Goal: Task Accomplishment & Management: Complete application form

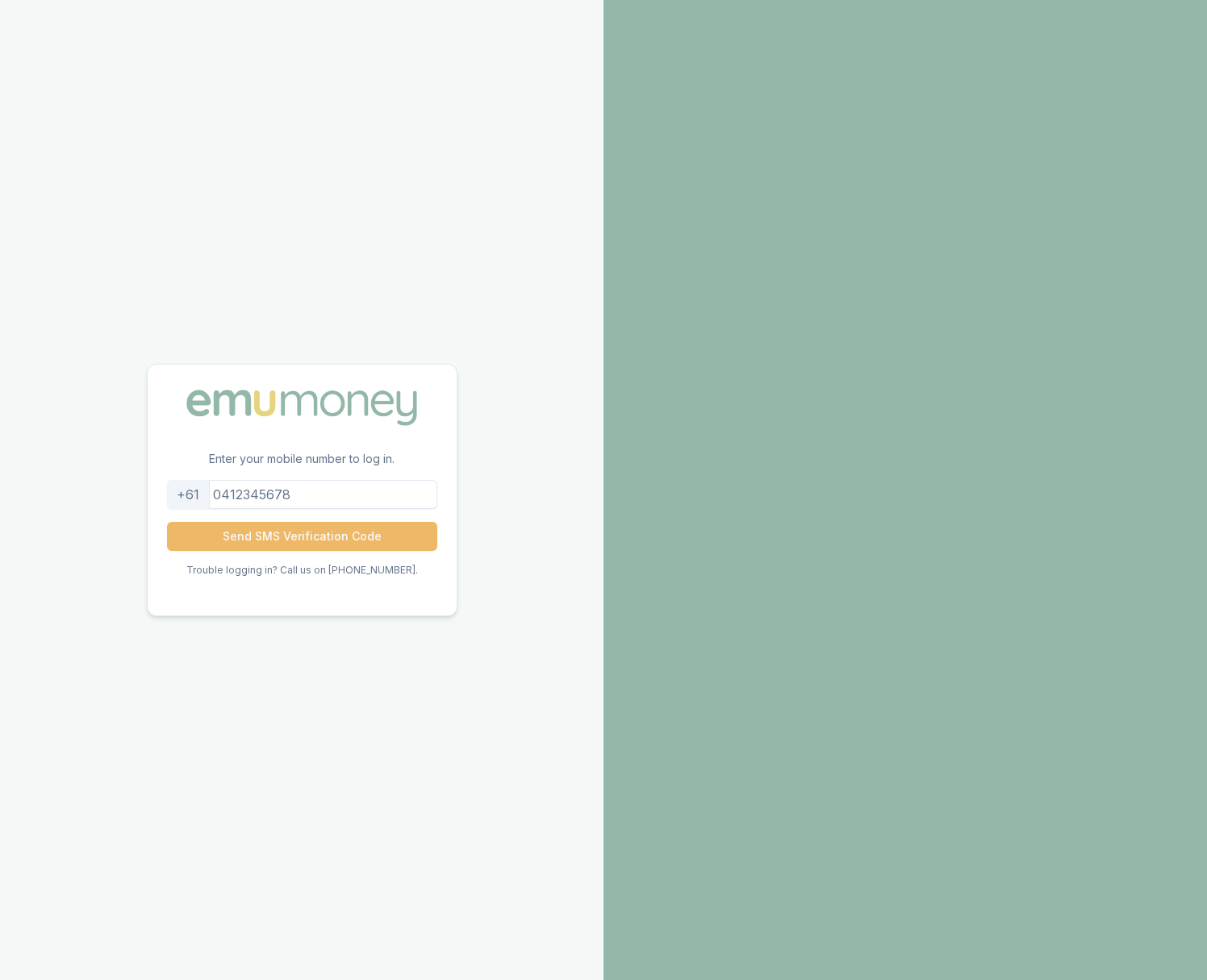
click at [299, 539] on button "Send SMS Verification Code" at bounding box center [302, 537] width 270 height 29
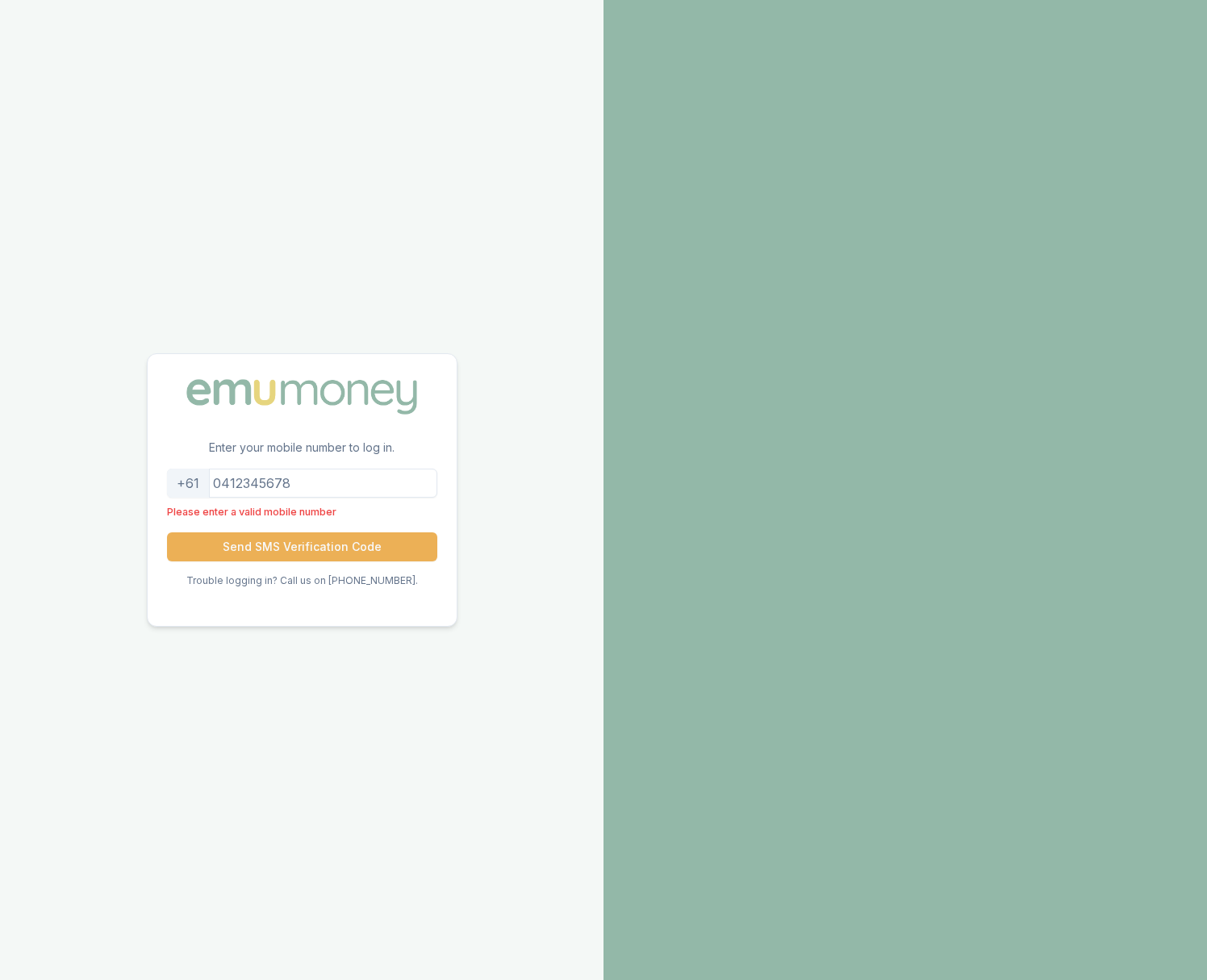
drag, startPoint x: 321, startPoint y: 486, endPoint x: 174, endPoint y: 474, distance: 147.5
click at [175, 474] on div "+61 Please enter a valid mobile number Send SMS Verification Code Trouble loggi…" at bounding box center [302, 547] width 309 height 157
click at [289, 479] on input "tel" at bounding box center [302, 483] width 270 height 29
drag, startPoint x: 323, startPoint y: 486, endPoint x: 177, endPoint y: 469, distance: 147.0
click at [177, 469] on div "+61 Please enter a valid mobile number Send SMS Verification Code Trouble loggi…" at bounding box center [302, 547] width 309 height 157
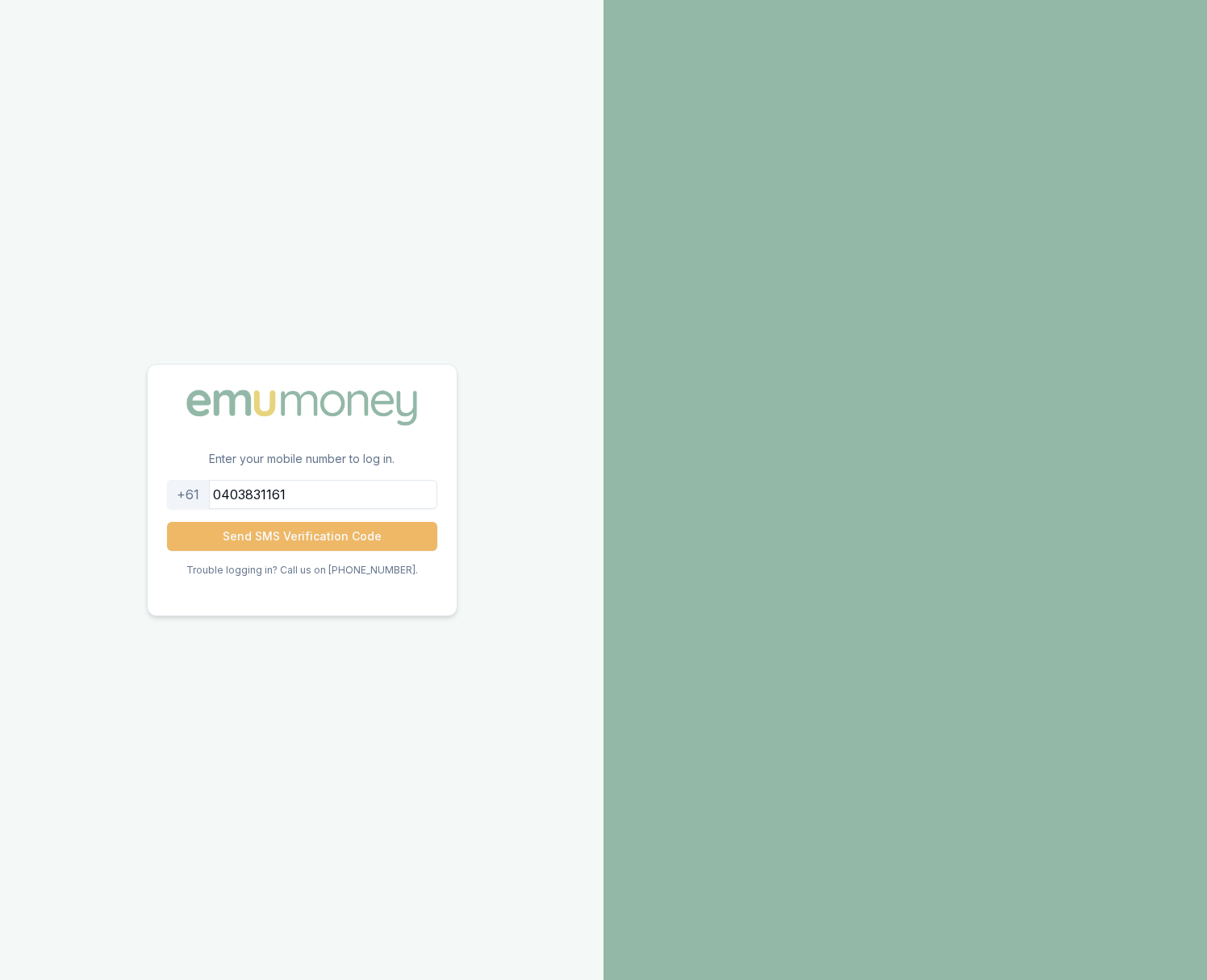
type input "0403831161"
click at [258, 531] on button "Send SMS Verification Code" at bounding box center [302, 537] width 270 height 29
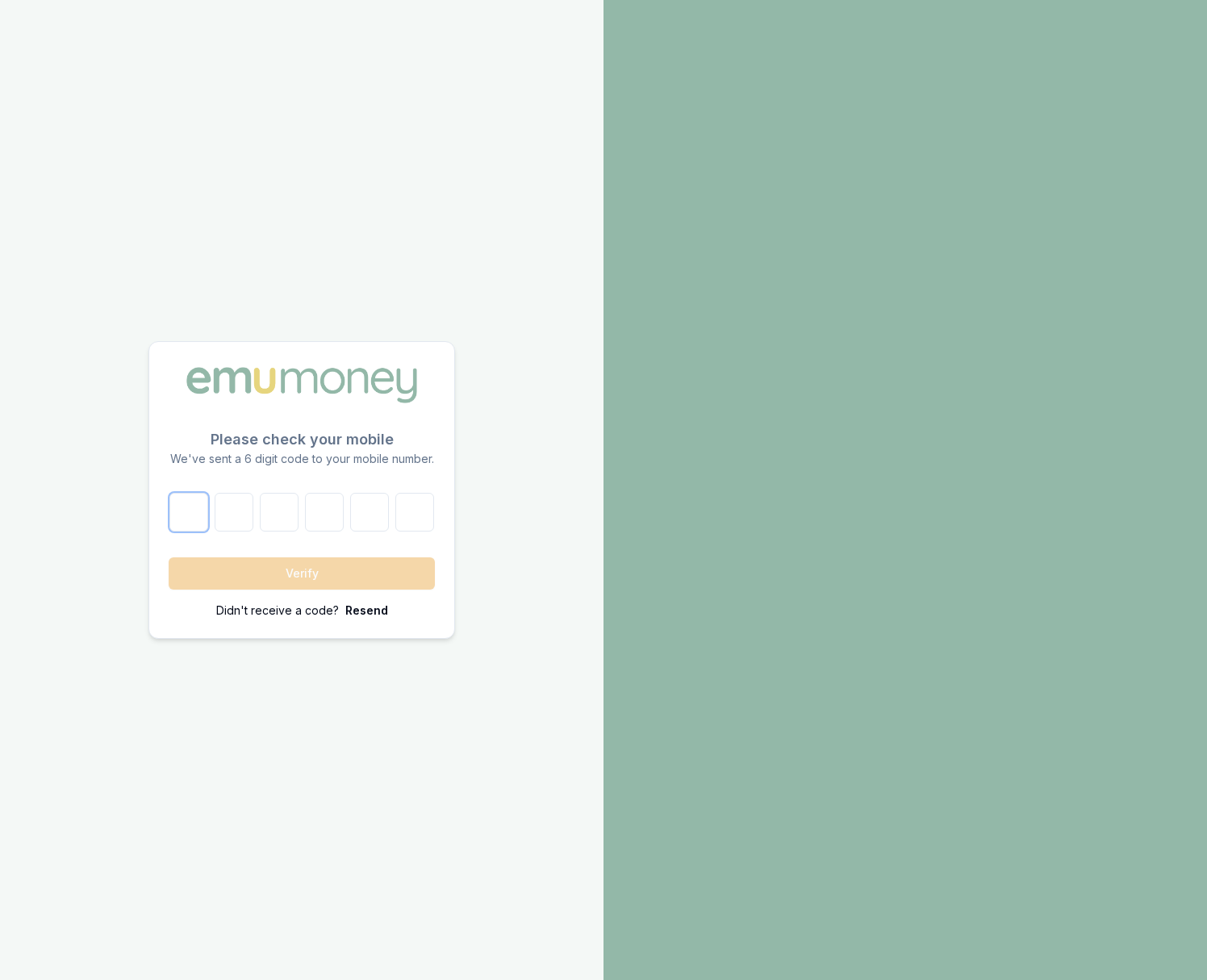
click at [187, 522] on input "number" at bounding box center [189, 512] width 39 height 39
type input "7"
type input "8"
type input "1"
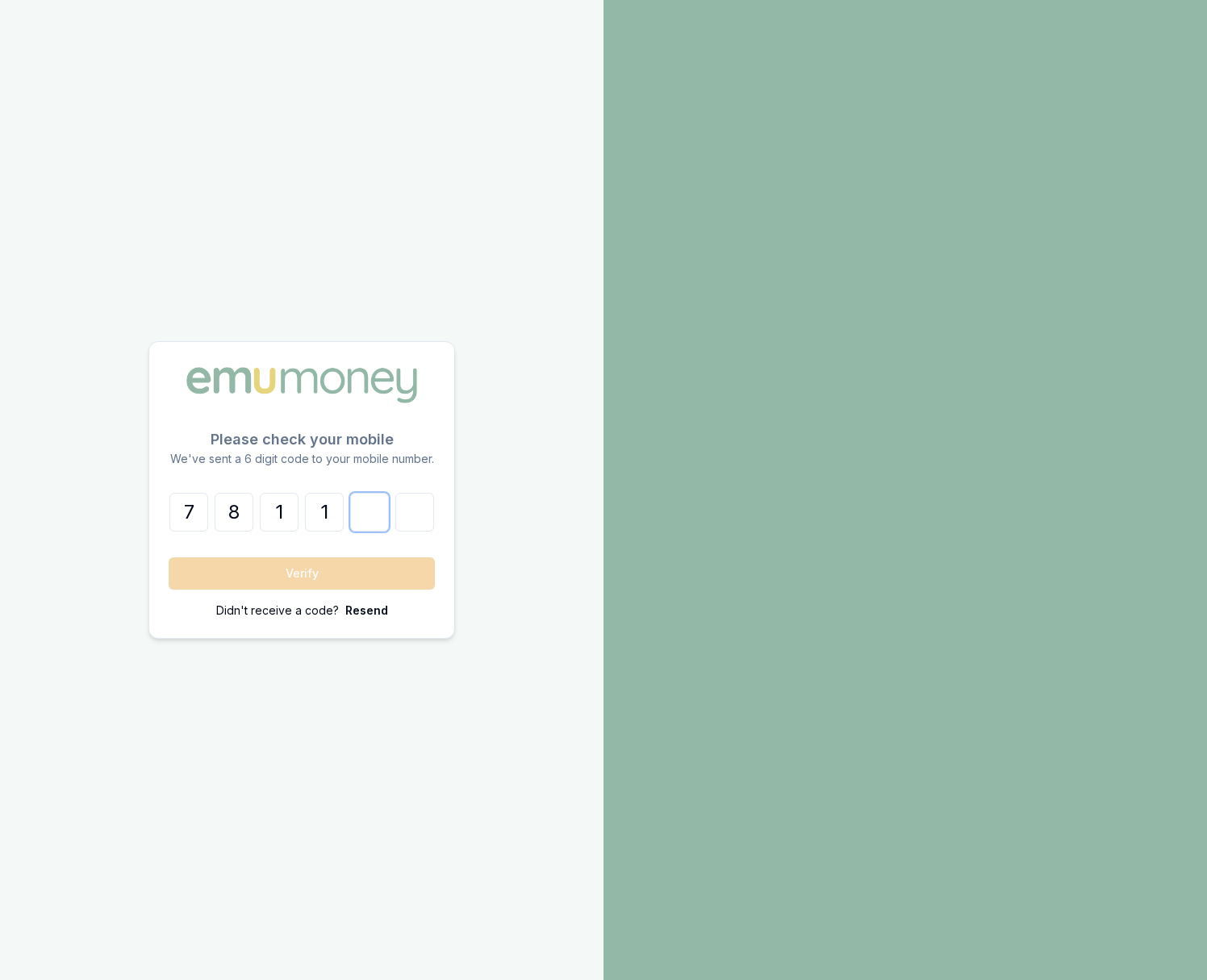
type input "5"
type input "7"
click at [276, 577] on button "Verify" at bounding box center [301, 574] width 266 height 32
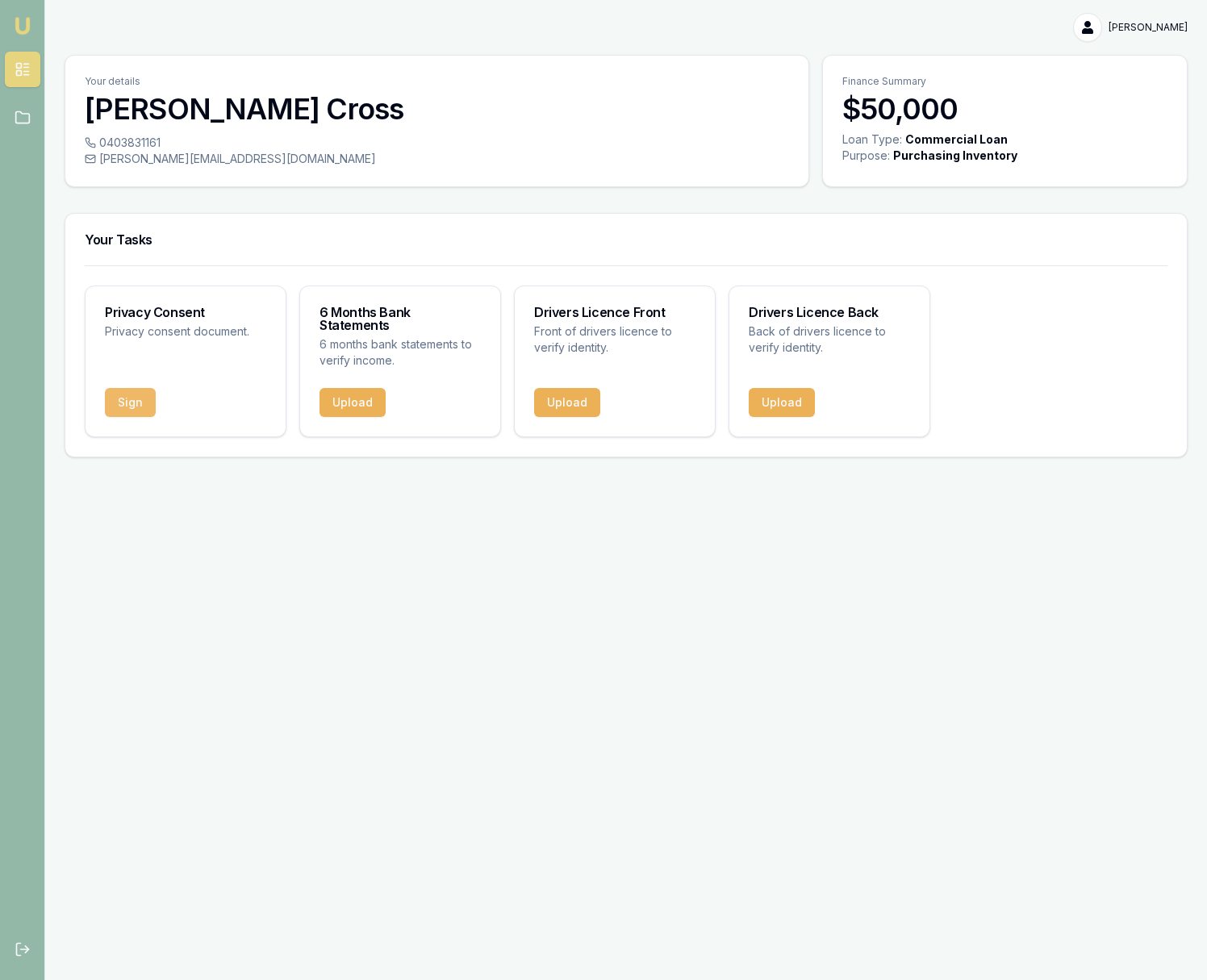
click at [130, 388] on button "Sign" at bounding box center [130, 402] width 51 height 29
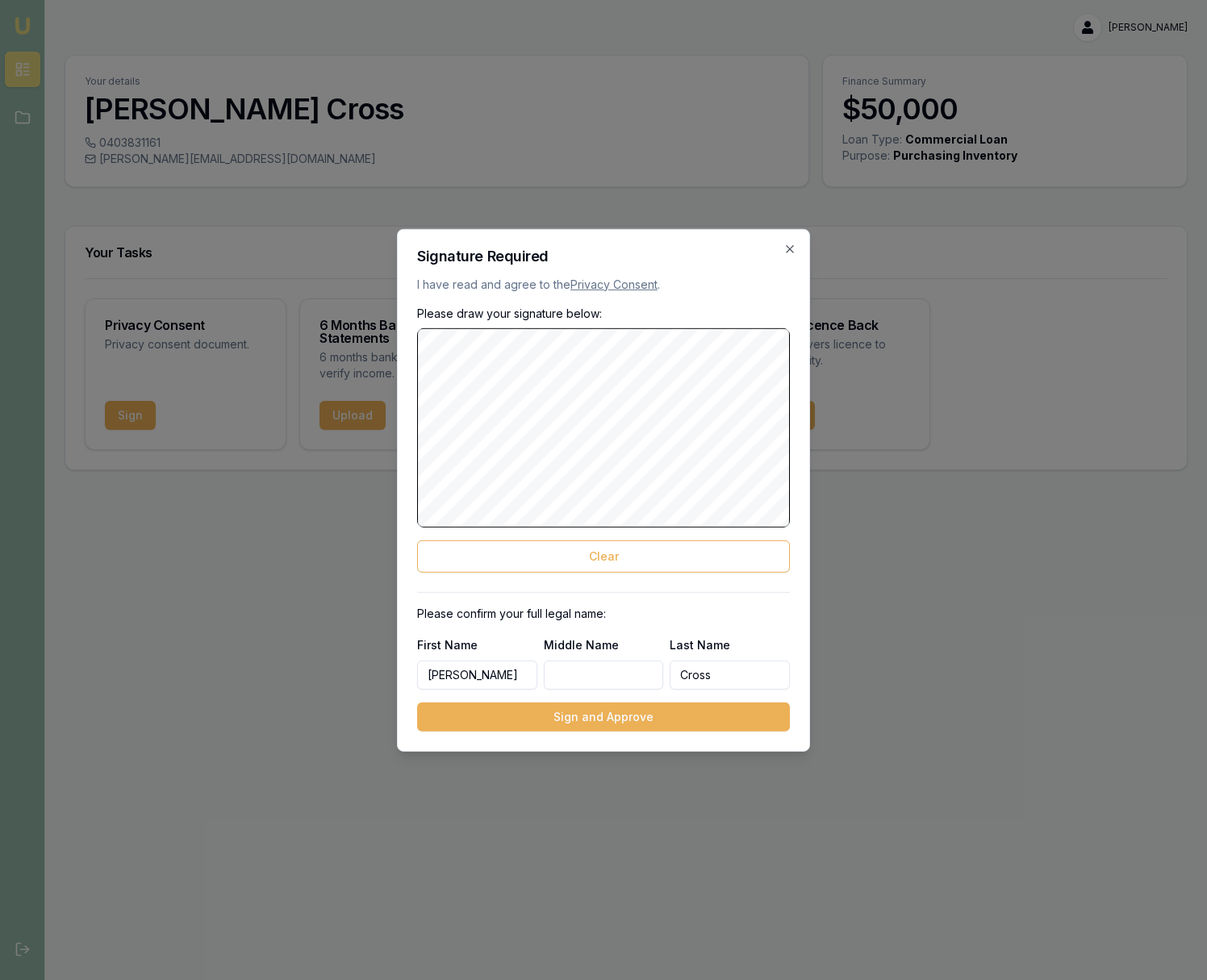
click at [614, 687] on input "Middle Name" at bounding box center [604, 675] width 121 height 29
type input "[PERSON_NAME]"
click at [644, 721] on button "Sign and Approve" at bounding box center [603, 717] width 373 height 29
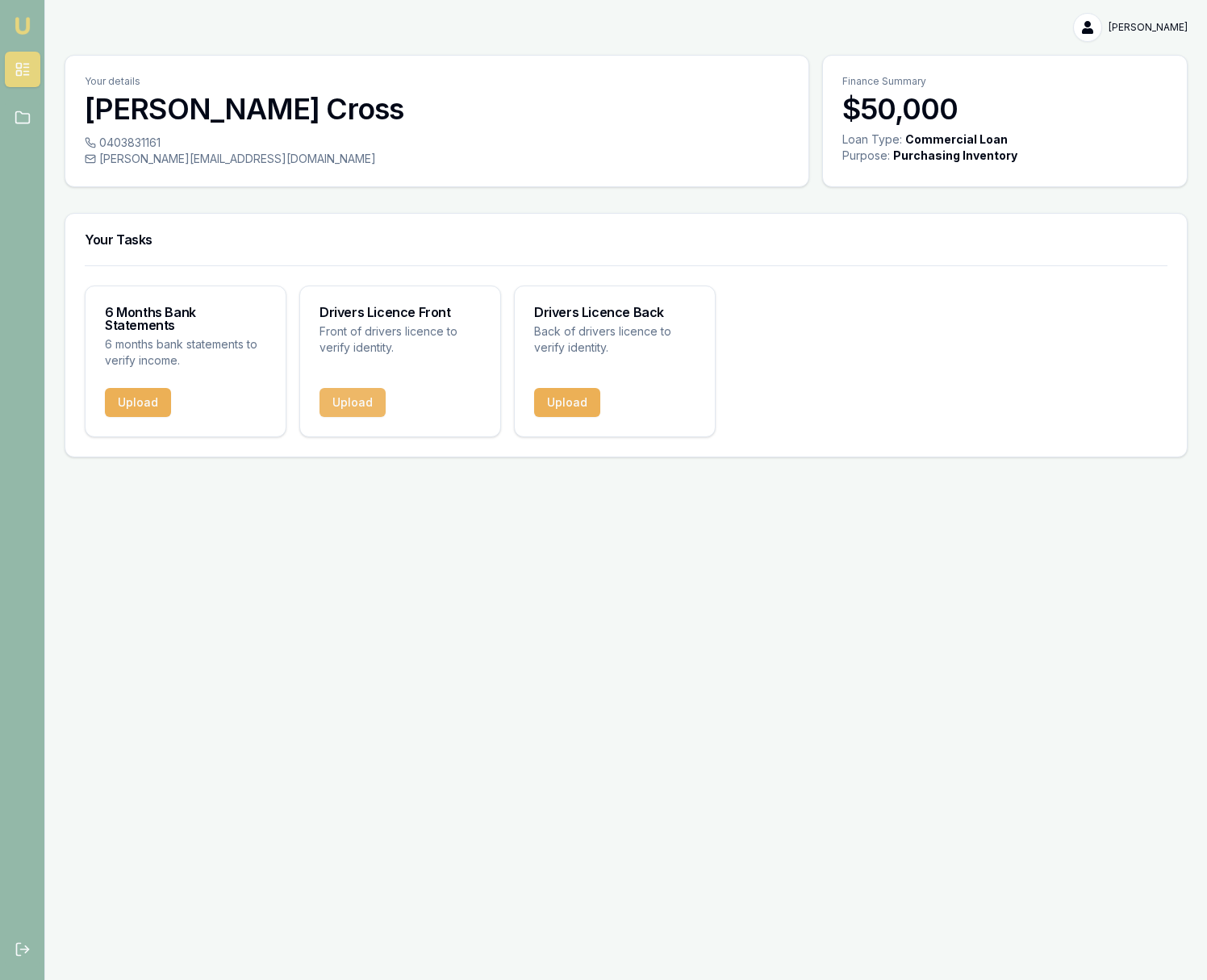
click at [341, 388] on button "Upload" at bounding box center [353, 402] width 66 height 29
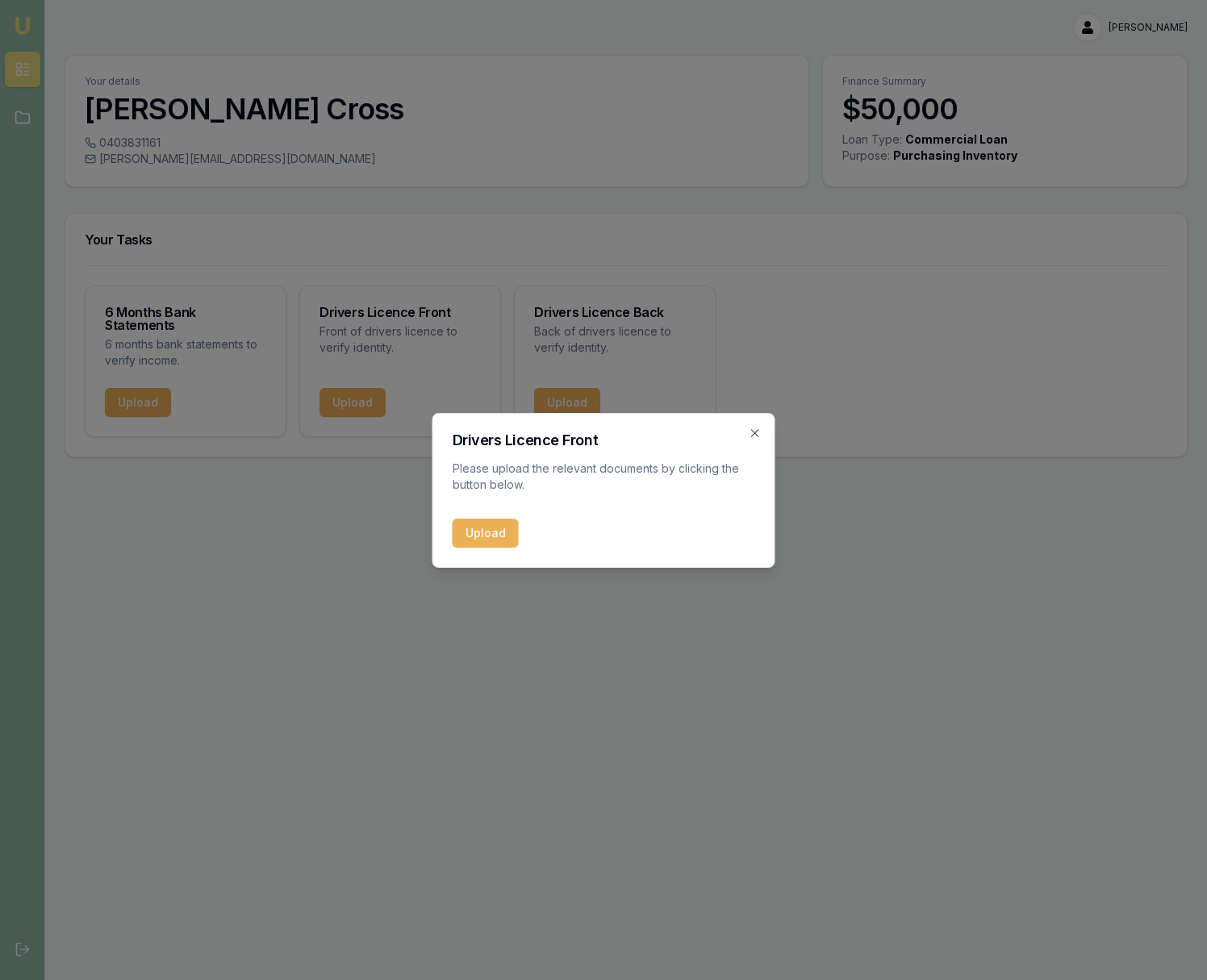
click at [489, 522] on button "Upload" at bounding box center [486, 533] width 66 height 29
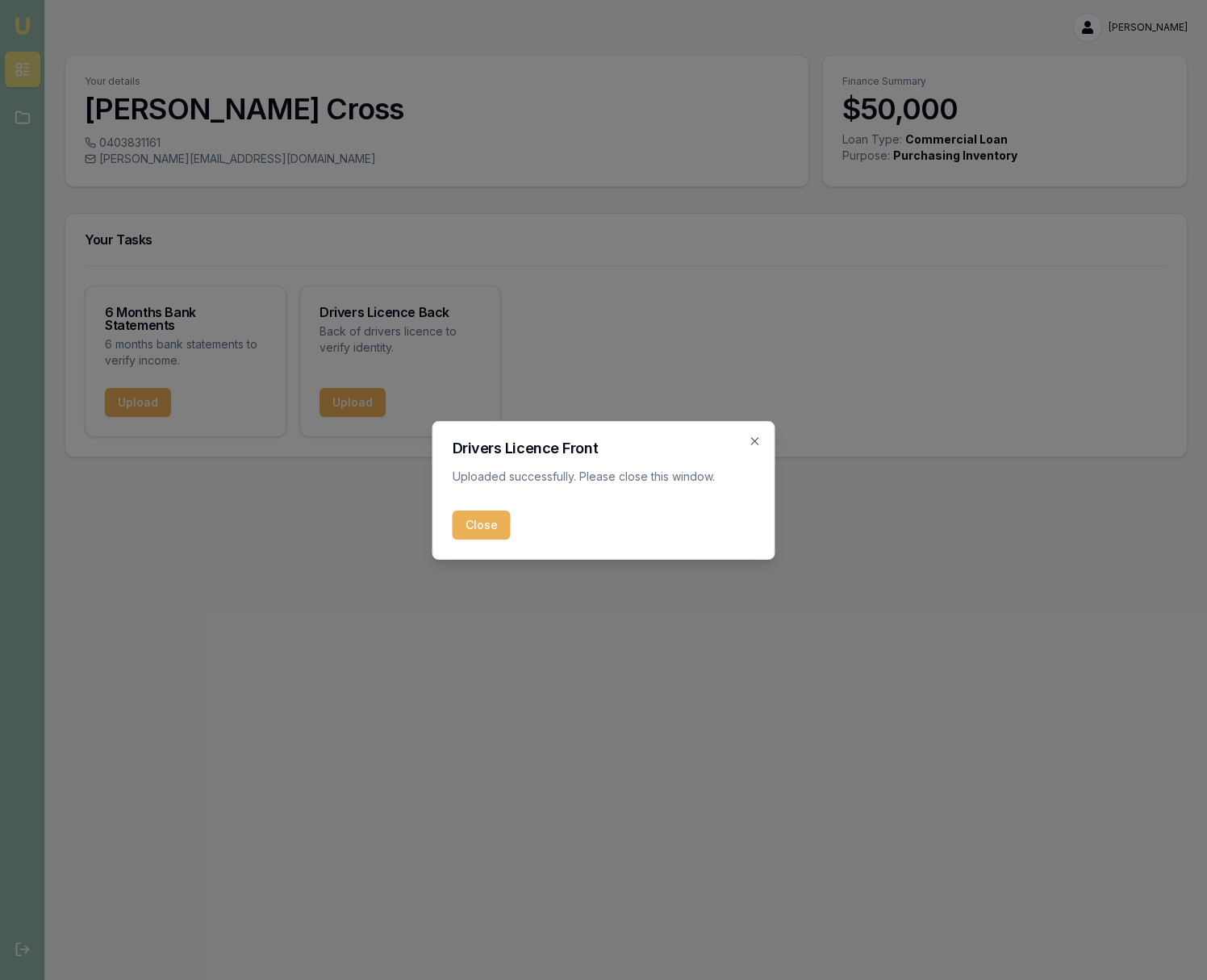
click at [475, 524] on button "Close" at bounding box center [482, 525] width 58 height 29
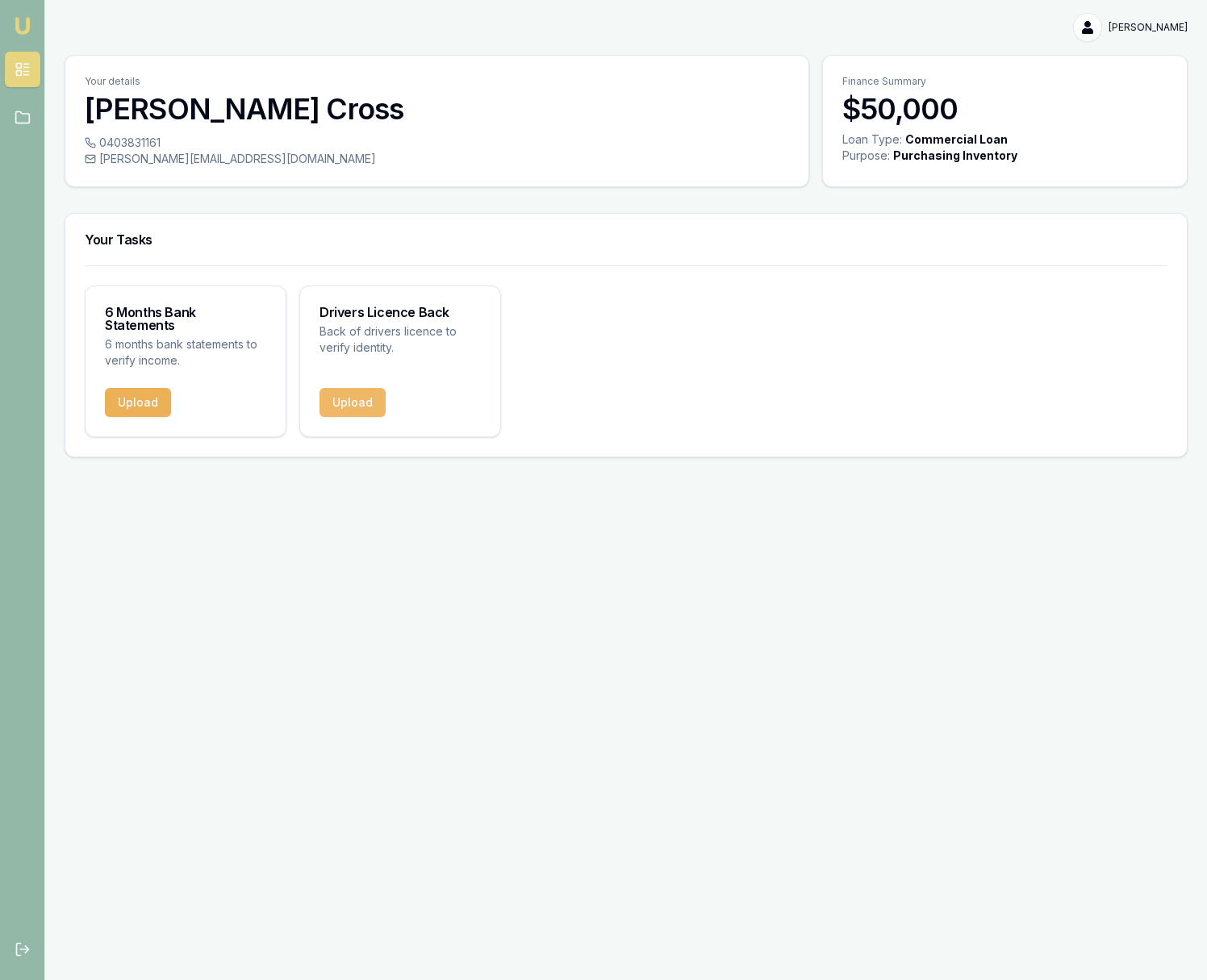
click at [353, 391] on button "Upload" at bounding box center [353, 402] width 66 height 29
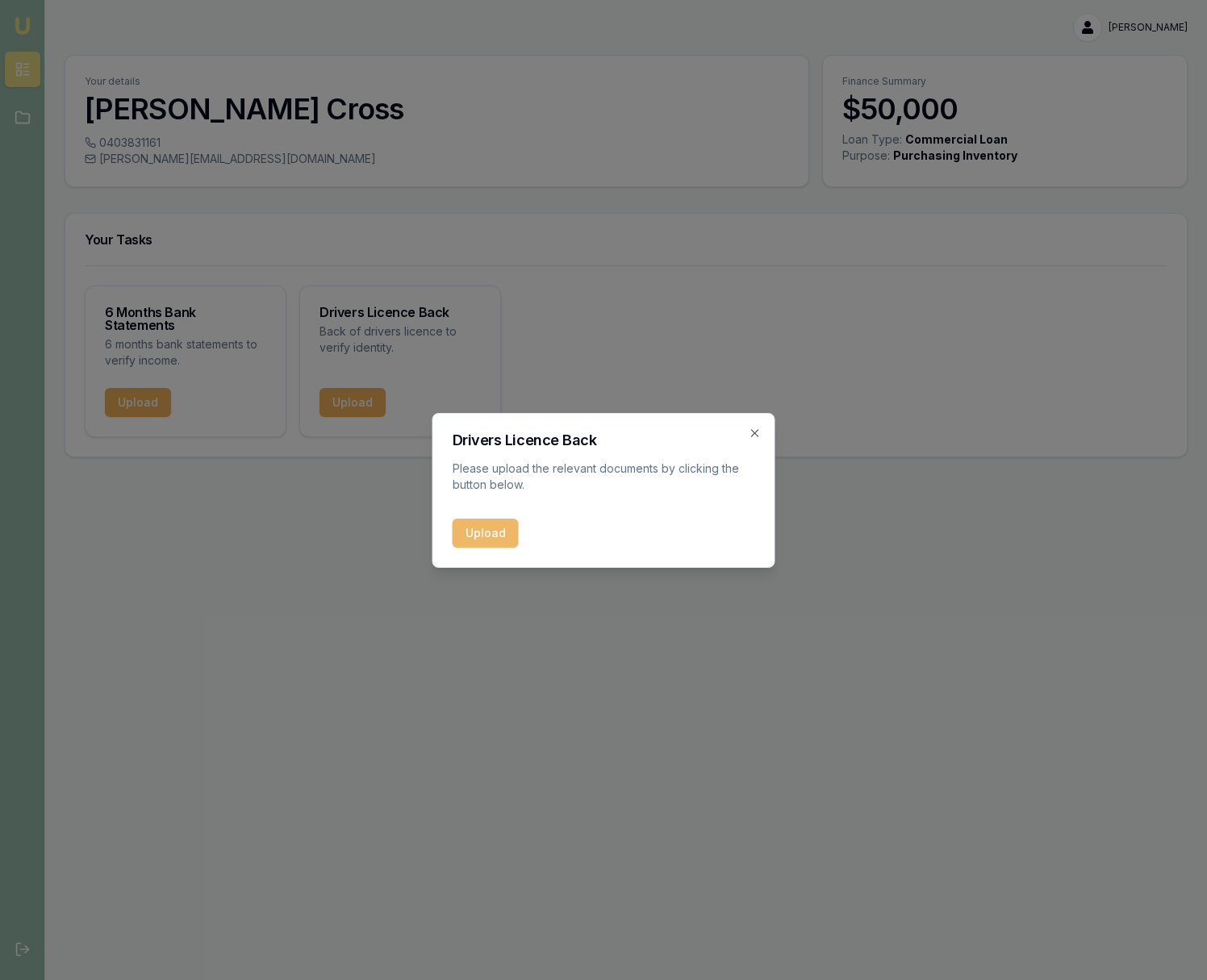
click at [491, 537] on button "Upload" at bounding box center [486, 533] width 66 height 29
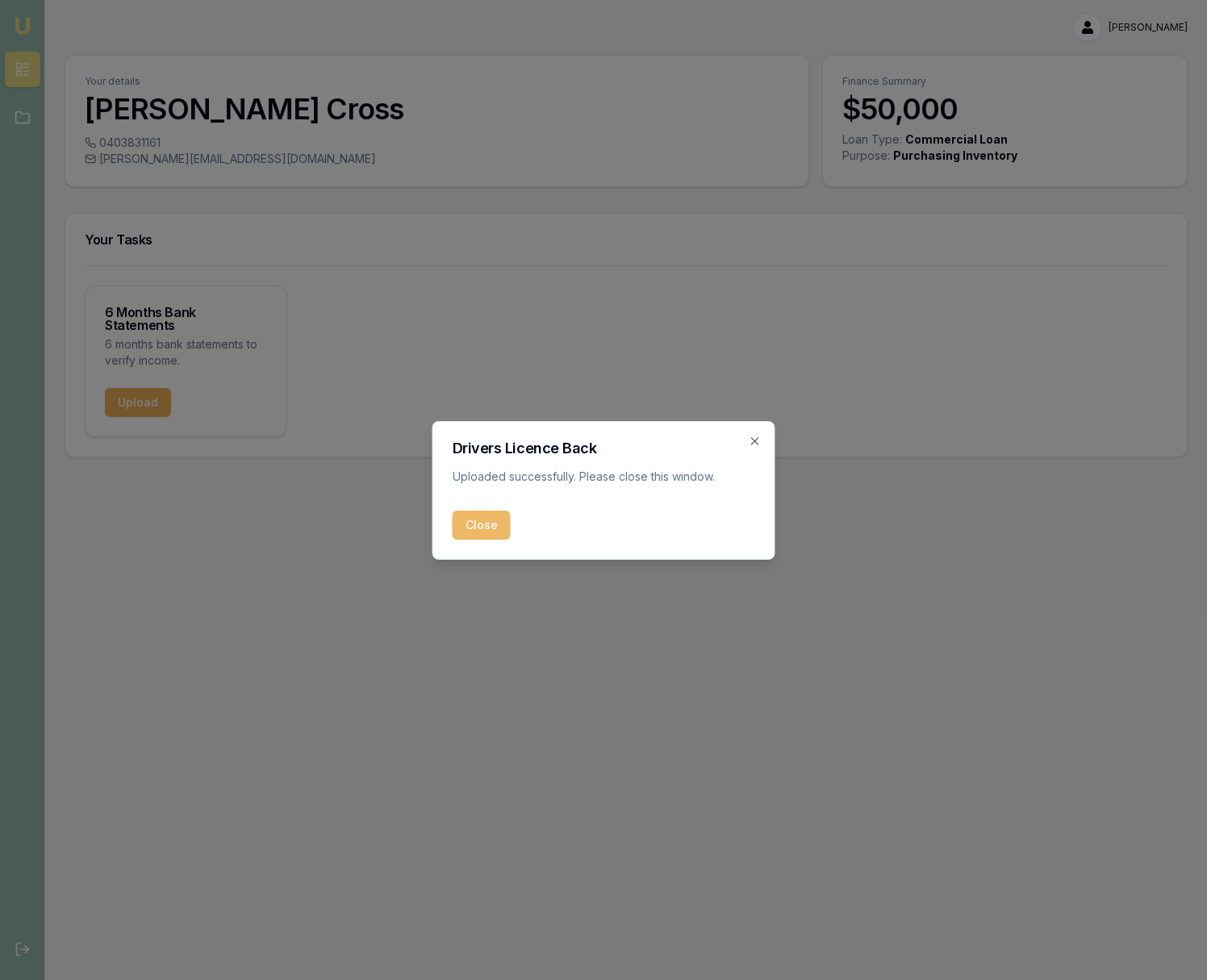
click at [488, 525] on button "Close" at bounding box center [482, 525] width 58 height 29
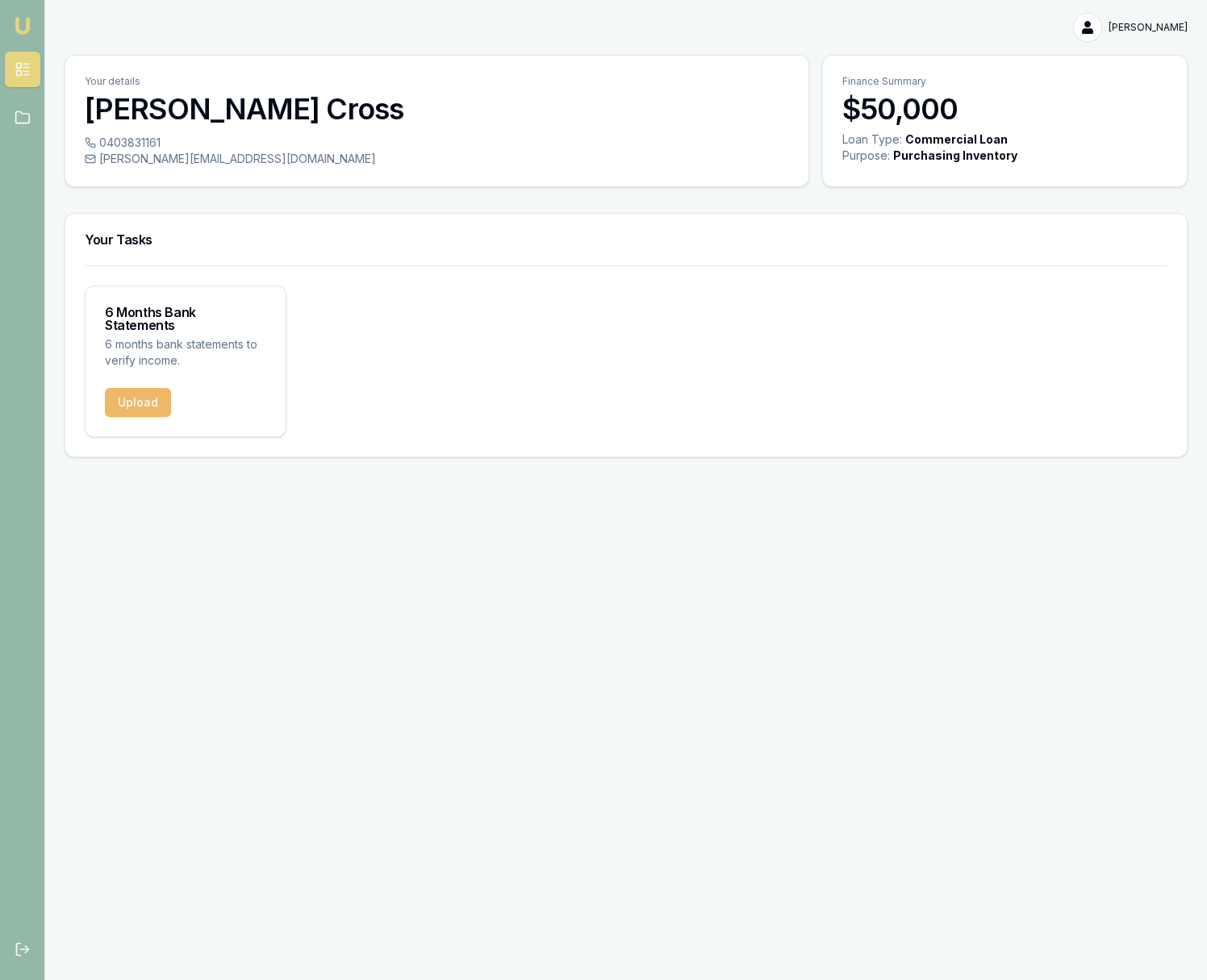
click at [137, 397] on button "Upload" at bounding box center [138, 402] width 66 height 29
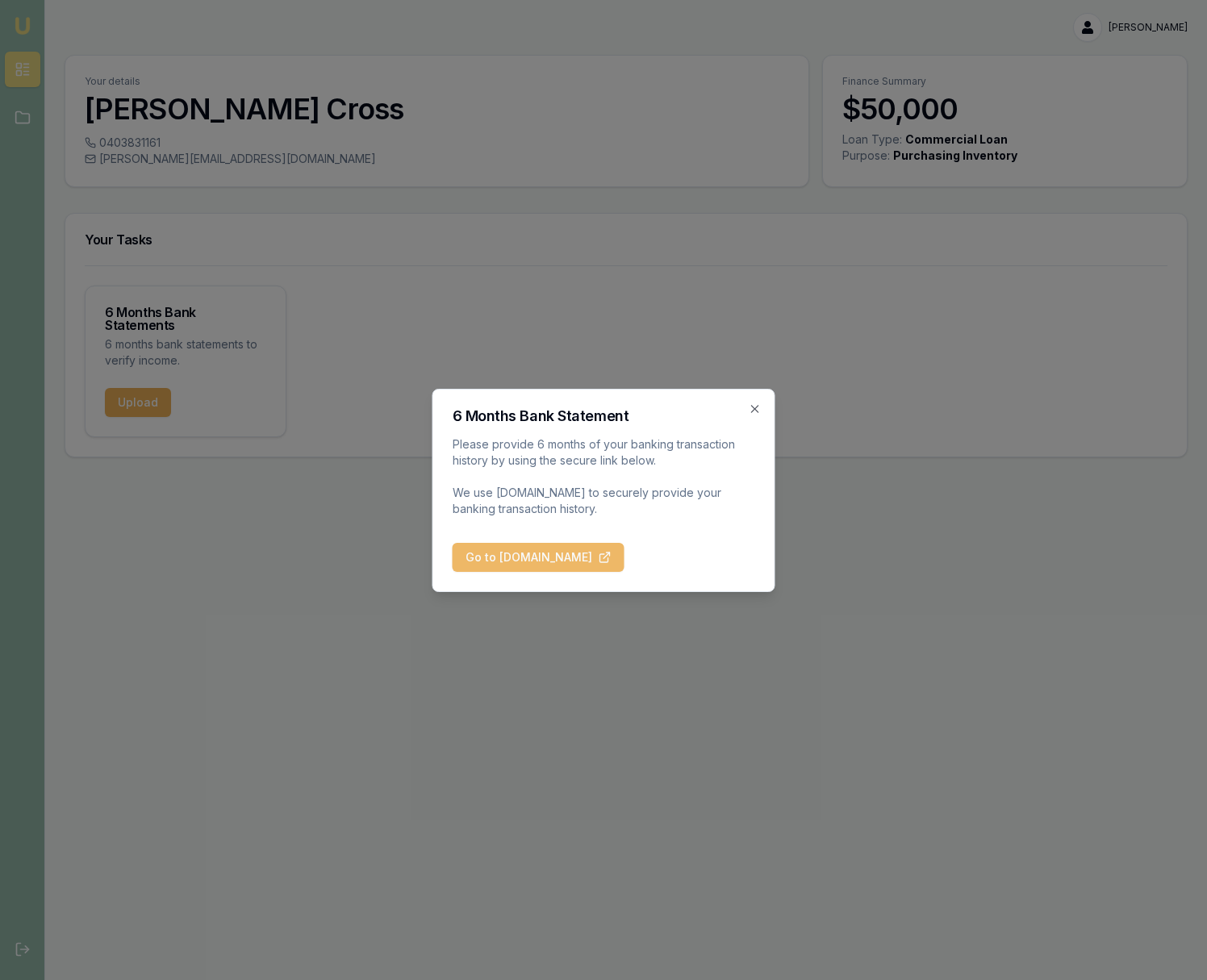
click at [602, 558] on button "Go to [DOMAIN_NAME]" at bounding box center [538, 558] width 172 height 29
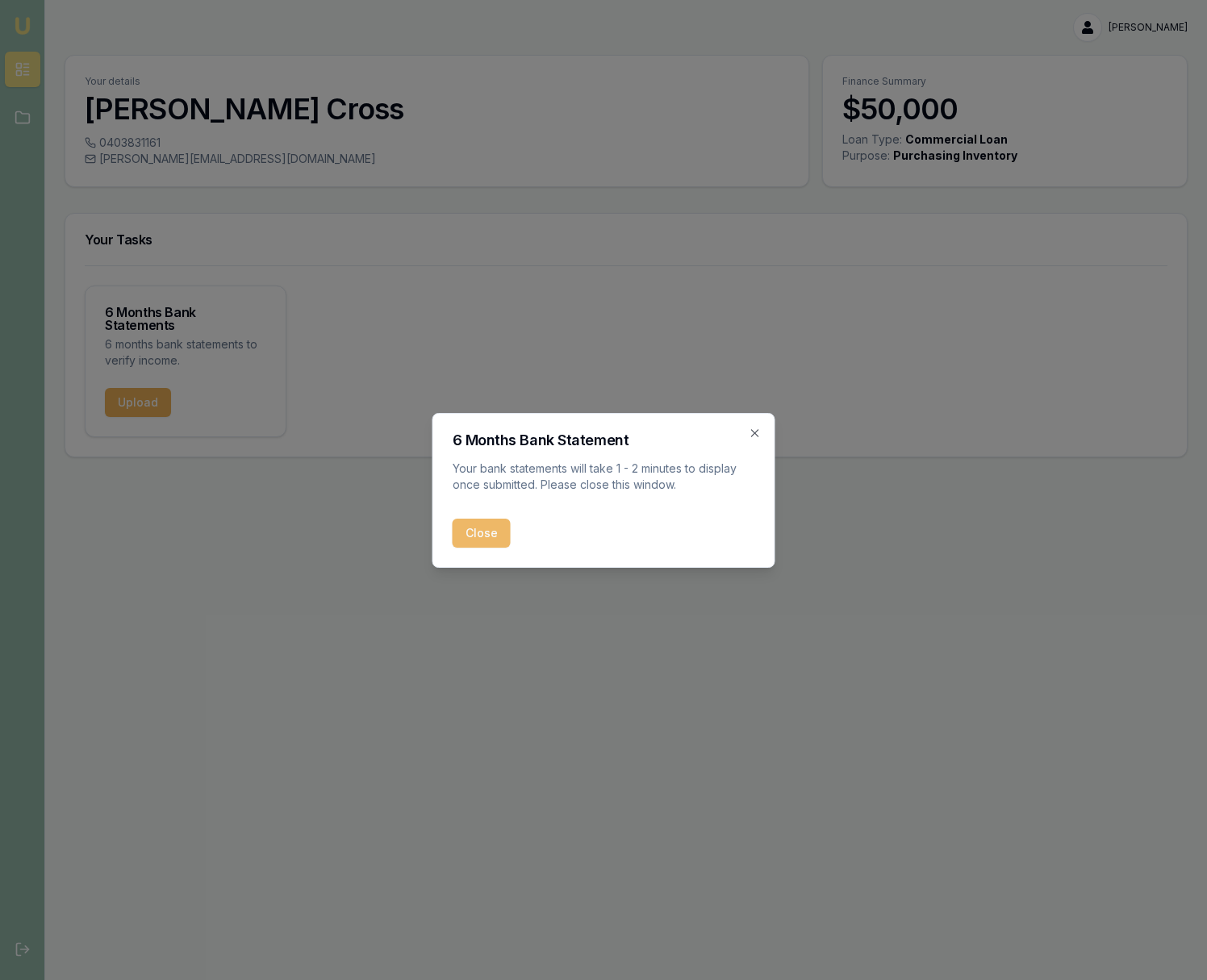
click at [486, 537] on button "Close" at bounding box center [482, 533] width 58 height 29
